Goal: Book appointment/travel/reservation

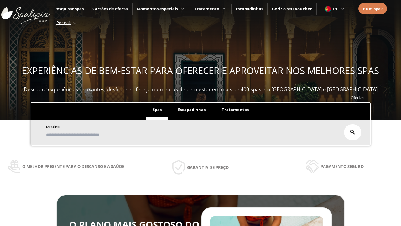
click at [191, 109] on span "Escapadinhas" at bounding box center [192, 110] width 28 height 6
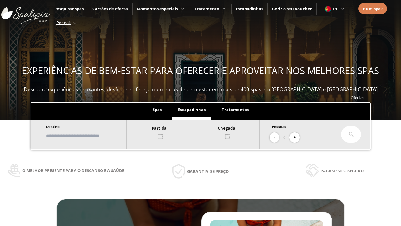
click at [89, 135] on input "text" at bounding box center [83, 135] width 78 height 11
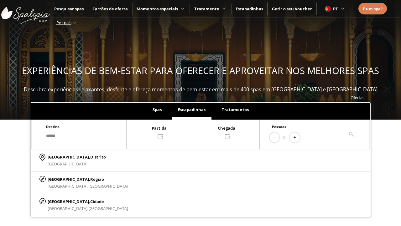
type input "******"
click at [90, 201] on span "Cidade" at bounding box center [97, 201] width 14 height 6
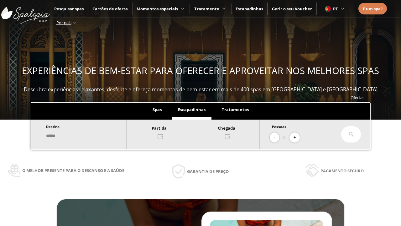
click at [200, 131] on div at bounding box center [193, 131] width 133 height 15
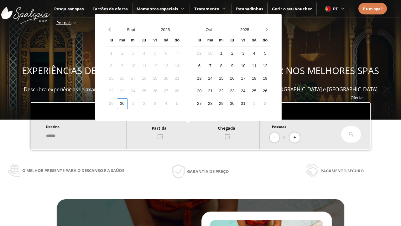
click at [150, 103] on div "2" at bounding box center [144, 103] width 11 height 11
click at [161, 103] on div "3" at bounding box center [155, 103] width 11 height 11
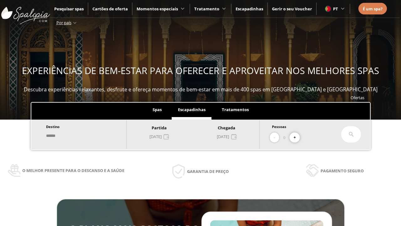
click at [297, 137] on button "+" at bounding box center [294, 137] width 10 height 10
click at [351, 134] on icon at bounding box center [351, 134] width 5 height 5
